Goal: Browse casually

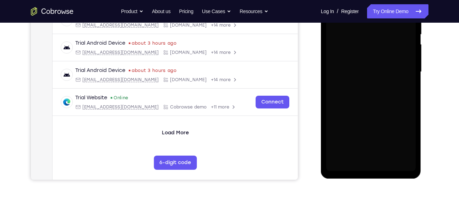
scroll to position [155, 0]
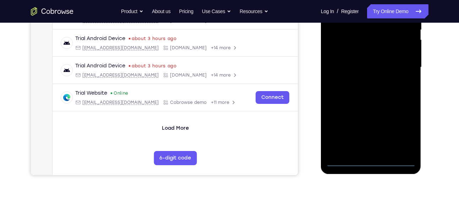
click at [373, 161] on div at bounding box center [370, 67] width 89 height 199
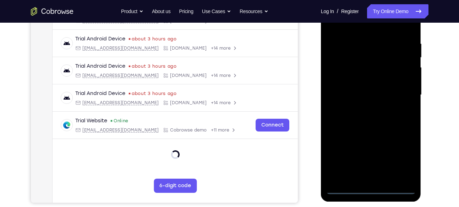
scroll to position [127, 0]
click at [400, 156] on div at bounding box center [370, 95] width 89 height 199
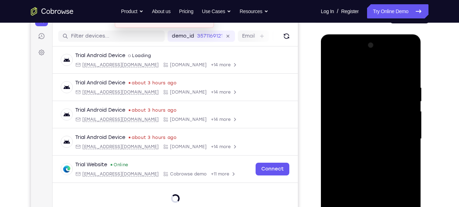
scroll to position [82, 0]
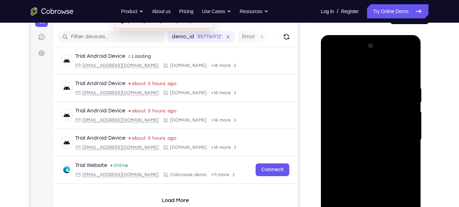
click at [348, 66] on div at bounding box center [370, 139] width 89 height 199
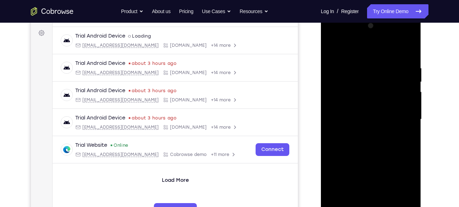
scroll to position [106, 0]
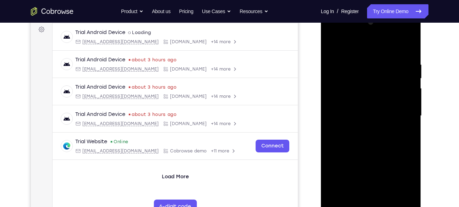
click at [404, 115] on div at bounding box center [370, 116] width 89 height 199
click at [366, 129] on div at bounding box center [370, 116] width 89 height 199
click at [362, 108] on div at bounding box center [370, 116] width 89 height 199
click at [349, 115] on div at bounding box center [370, 116] width 89 height 199
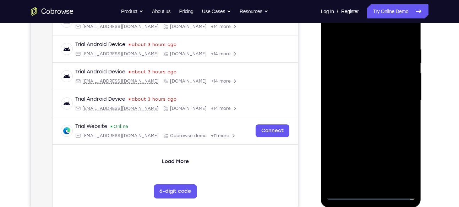
scroll to position [124, 0]
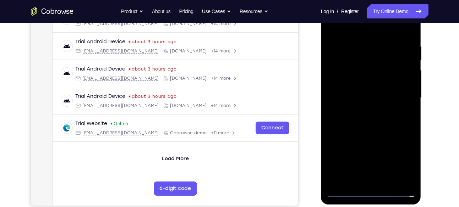
click at [351, 122] on div at bounding box center [370, 98] width 89 height 199
click at [367, 117] on div at bounding box center [370, 98] width 89 height 199
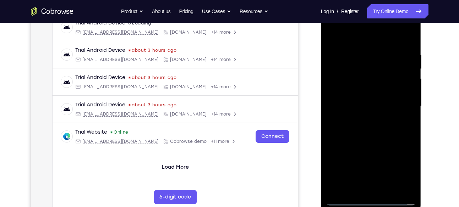
scroll to position [116, 0]
click at [377, 136] on div at bounding box center [370, 106] width 89 height 199
click at [386, 187] on div at bounding box center [370, 106] width 89 height 199
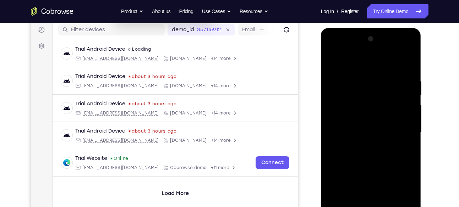
scroll to position [89, 0]
click at [362, 170] on div at bounding box center [370, 133] width 89 height 199
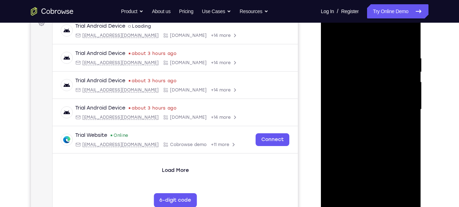
scroll to position [113, 0]
click at [377, 99] on div at bounding box center [370, 109] width 89 height 199
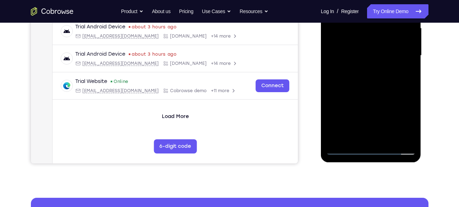
scroll to position [166, 0]
